Goal: Information Seeking & Learning: Learn about a topic

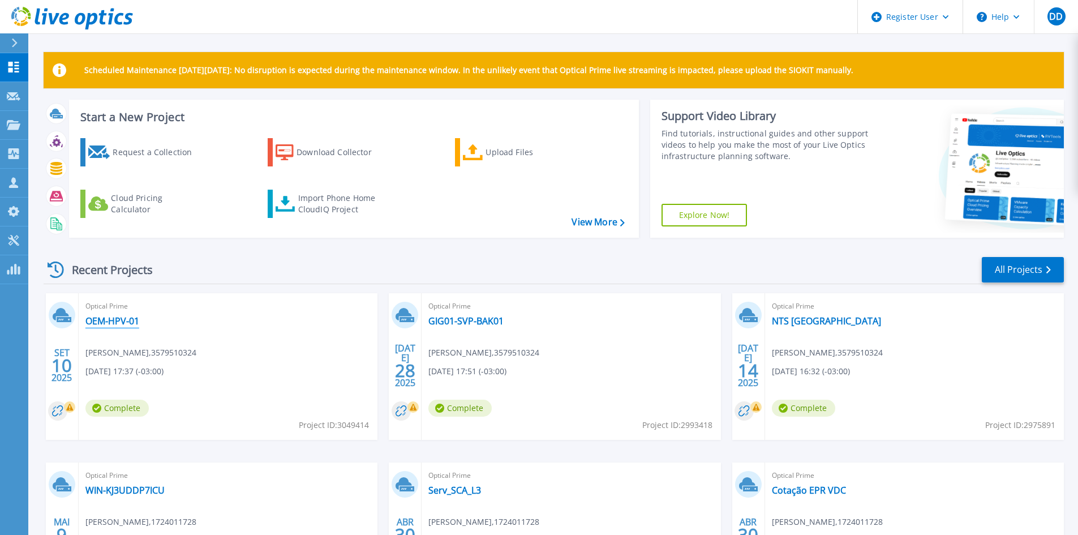
click at [107, 322] on link "OEM-HPV-01" at bounding box center [112, 320] width 54 height 11
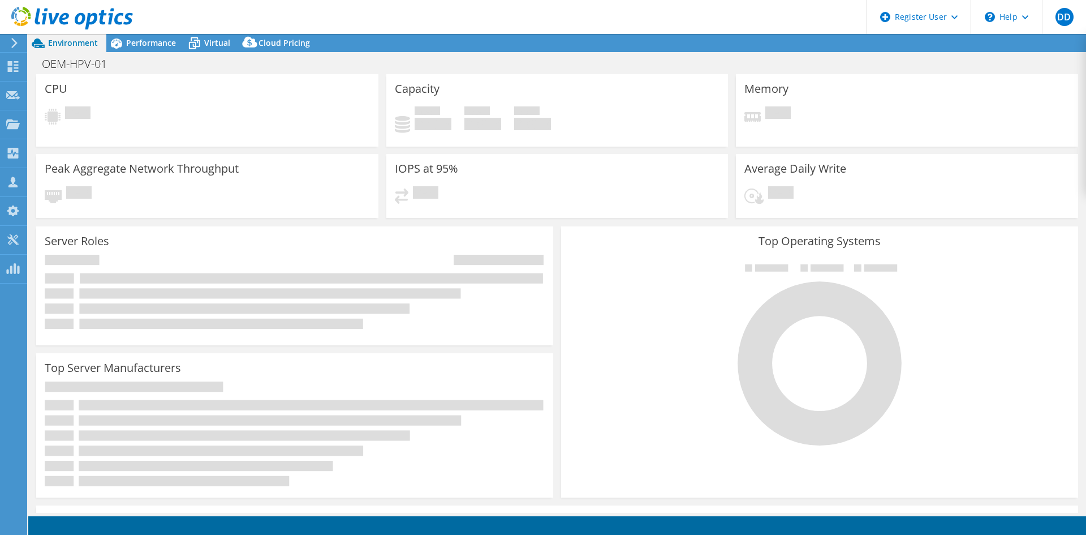
select select "USD"
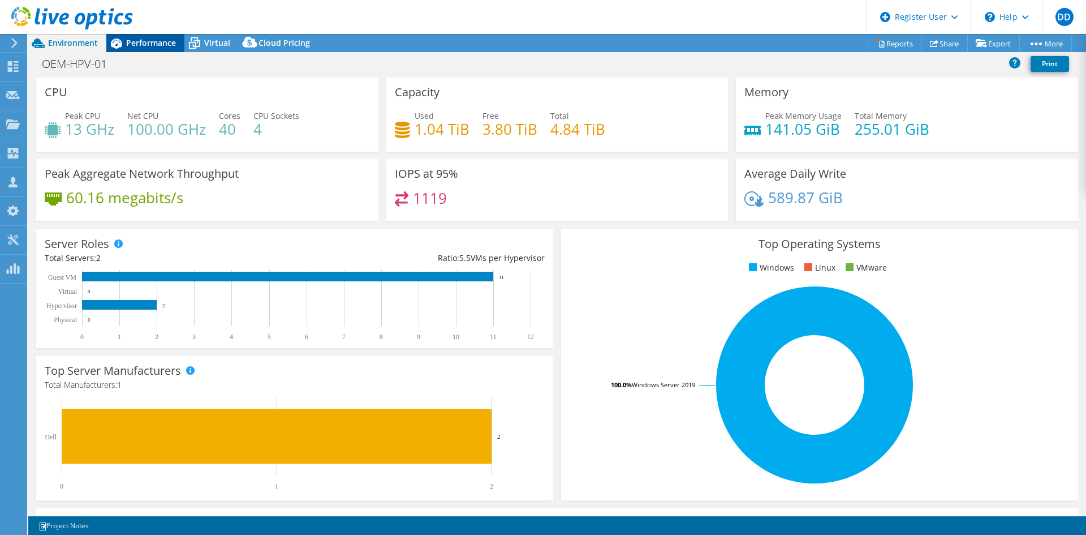
click at [155, 48] on div "Performance" at bounding box center [145, 43] width 78 height 18
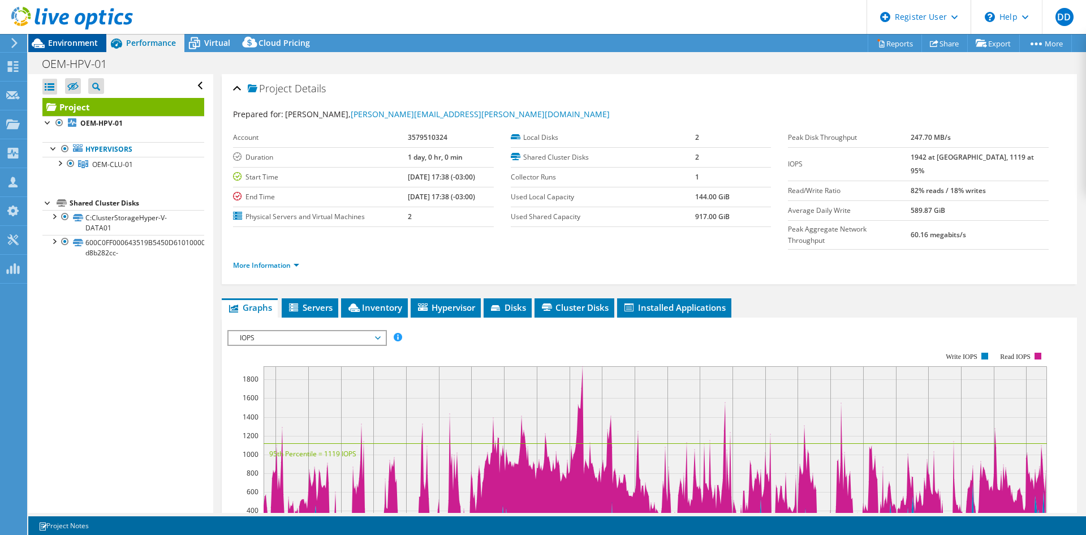
click at [78, 44] on span "Environment" at bounding box center [73, 42] width 50 height 11
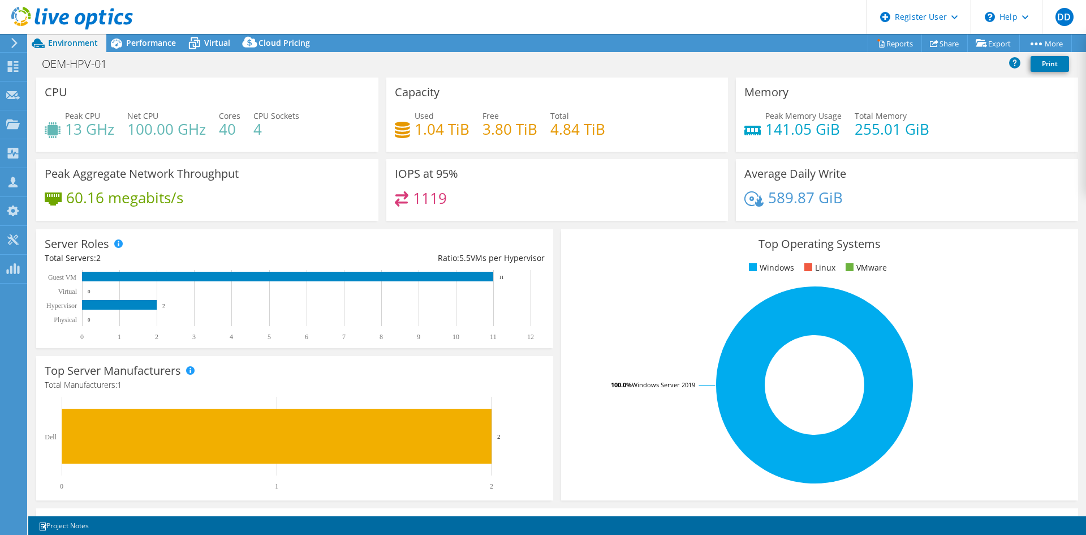
click at [158, 45] on span "Performance" at bounding box center [151, 42] width 50 height 11
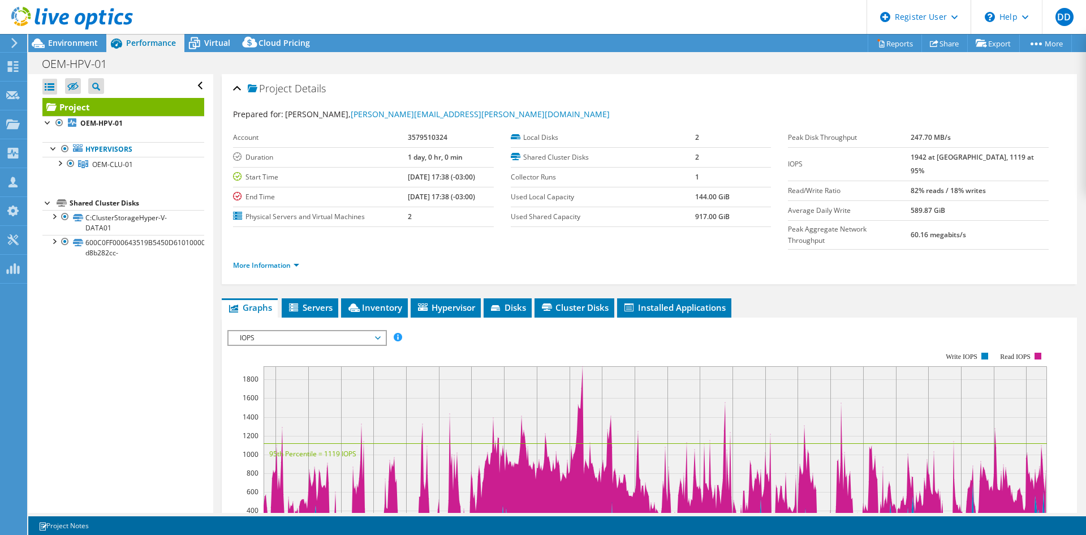
click at [277, 331] on span "IOPS" at bounding box center [306, 338] width 145 height 14
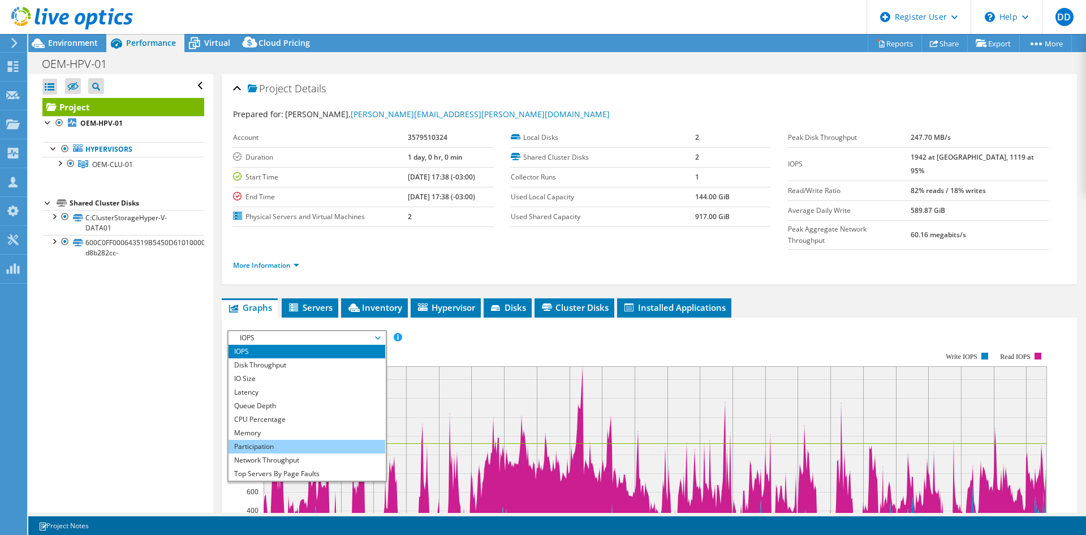
click at [276, 440] on li "Participation" at bounding box center [307, 447] width 157 height 14
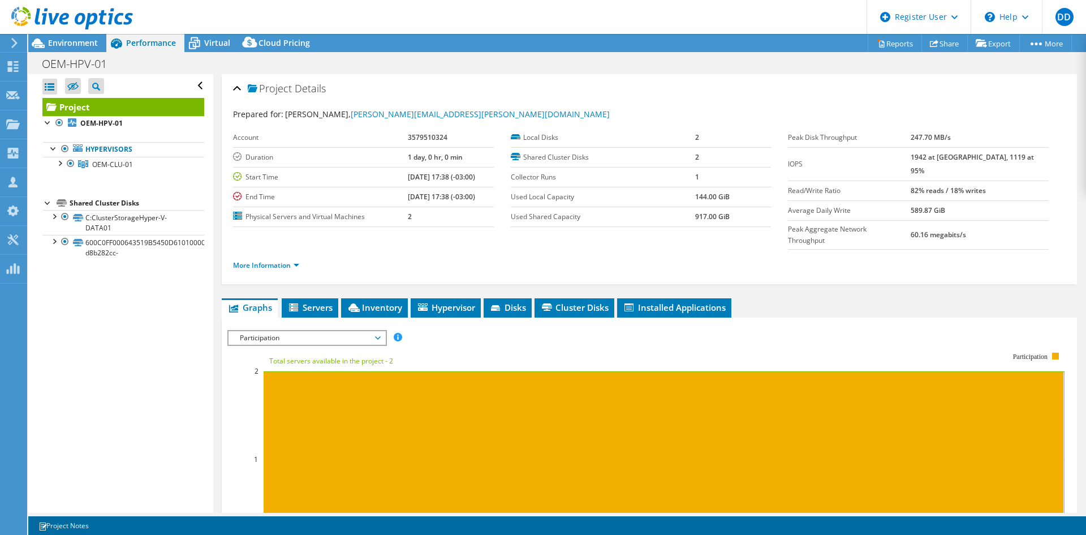
scroll to position [259, 0]
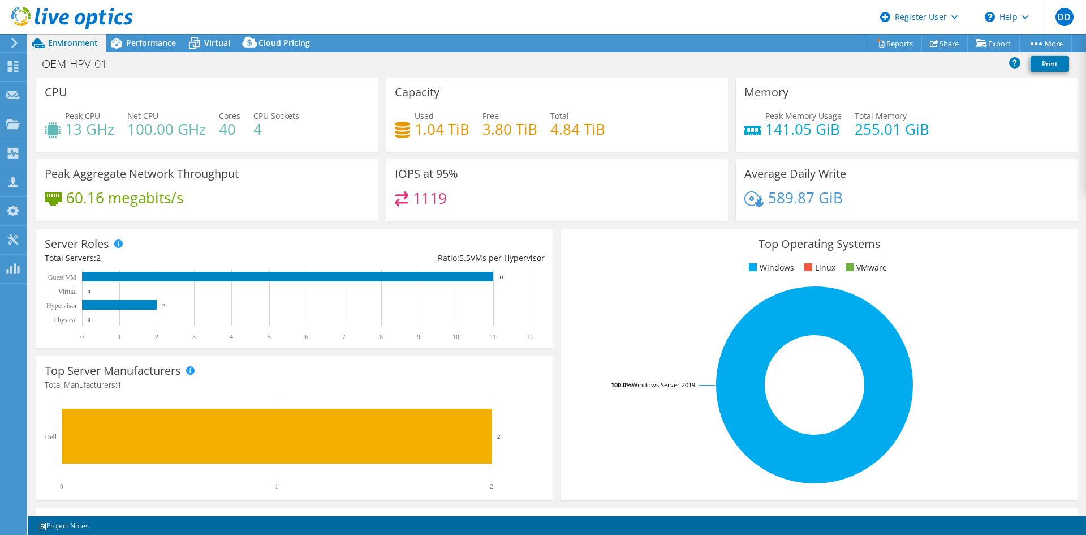
select select "USD"
